Goal: Information Seeking & Learning: Learn about a topic

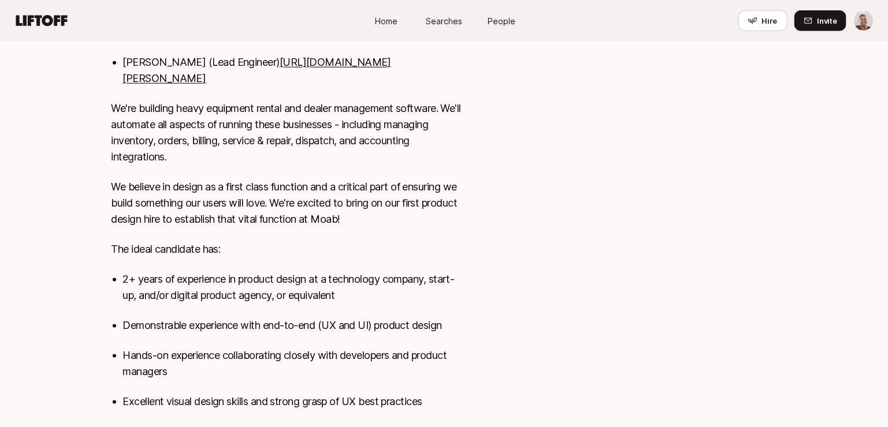
scroll to position [451, 0]
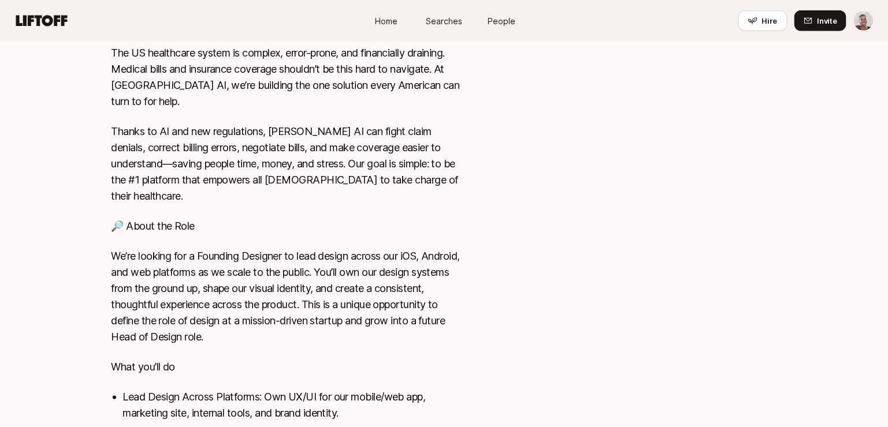
scroll to position [303, 0]
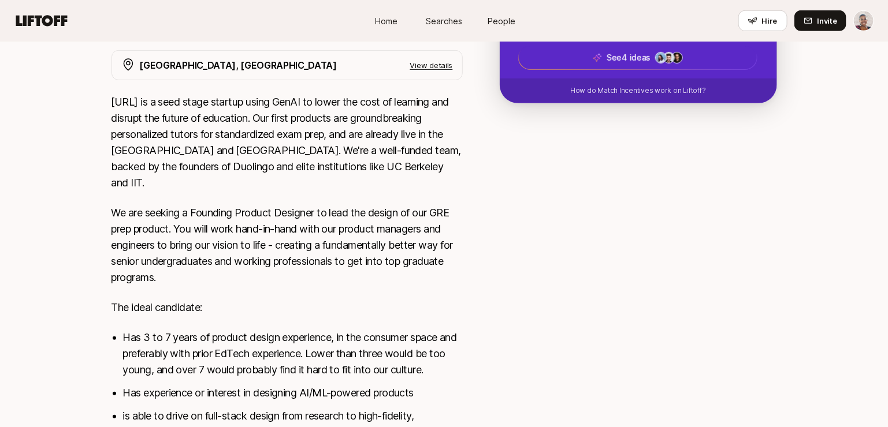
scroll to position [204, 0]
